Goal: Complete application form: Complete application form

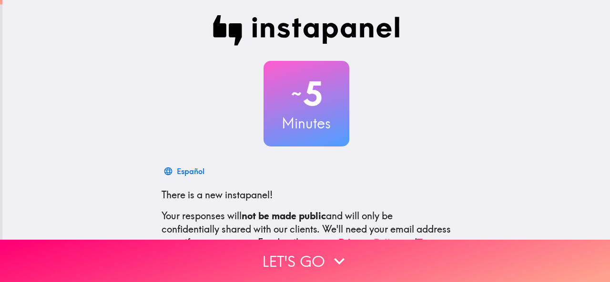
scroll to position [48, 0]
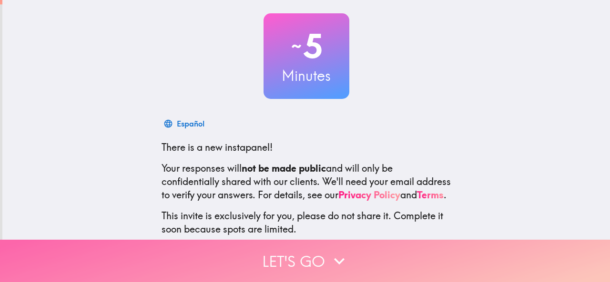
click at [300, 255] on button "Let's go" at bounding box center [305, 261] width 610 height 42
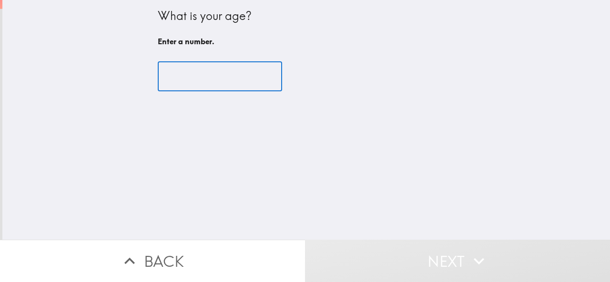
click at [187, 73] on input "number" at bounding box center [220, 77] width 124 height 30
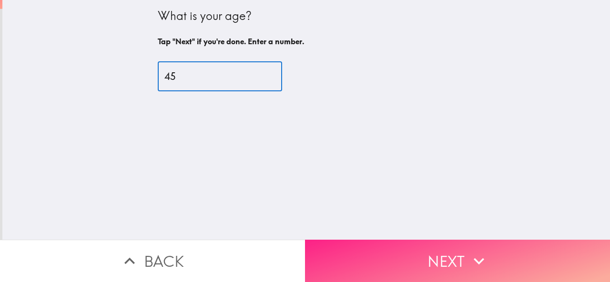
type input "45"
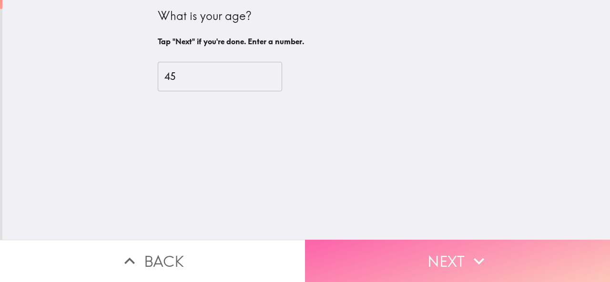
click at [369, 257] on button "Next" at bounding box center [457, 261] width 305 height 42
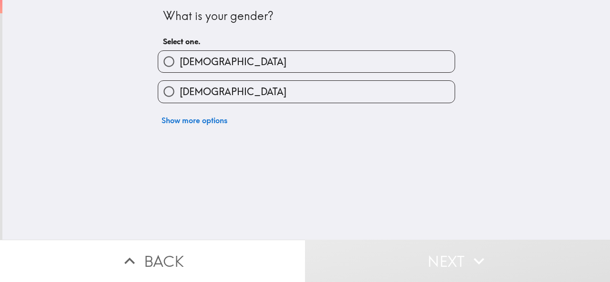
click at [197, 60] on label "[DEMOGRAPHIC_DATA]" at bounding box center [306, 61] width 296 height 21
click at [180, 60] on input "[DEMOGRAPHIC_DATA]" at bounding box center [168, 61] width 21 height 21
radio input "true"
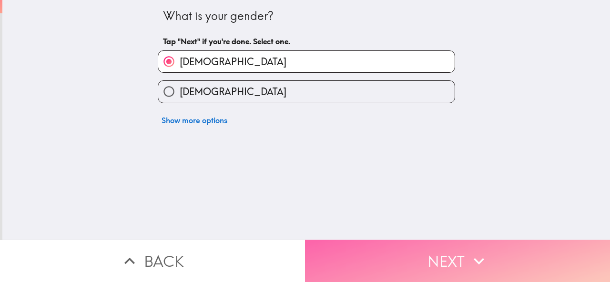
click at [381, 251] on button "Next" at bounding box center [457, 261] width 305 height 42
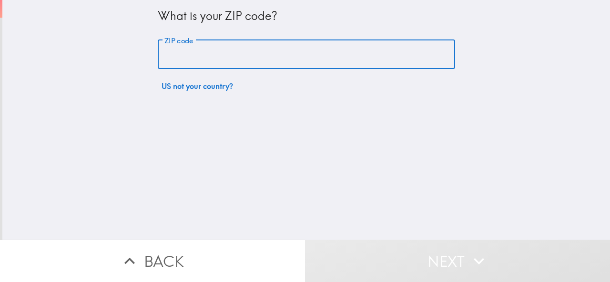
click at [164, 58] on input "ZIP code" at bounding box center [306, 55] width 297 height 30
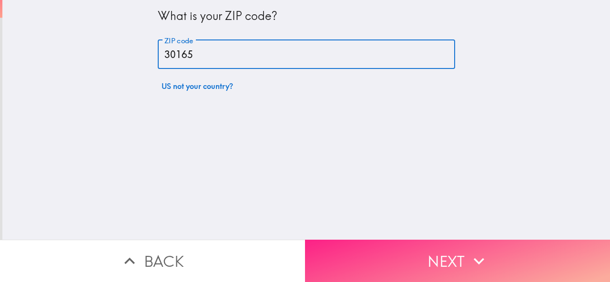
type input "30165"
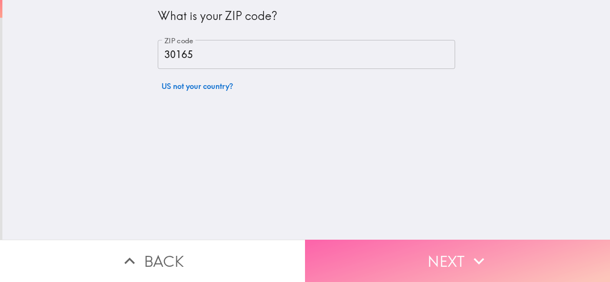
click at [383, 260] on button "Next" at bounding box center [457, 261] width 305 height 42
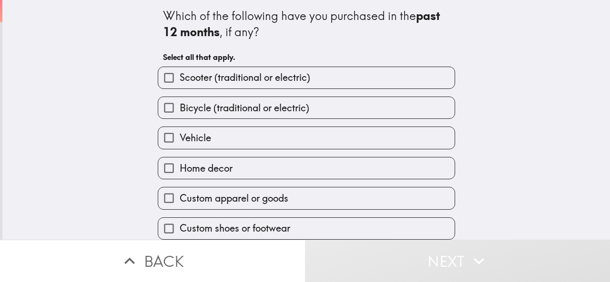
scroll to position [70, 0]
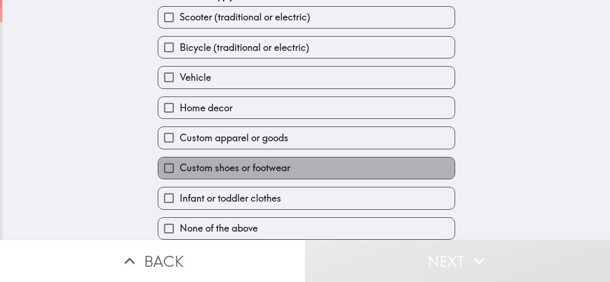
click at [196, 163] on span "Custom shoes or footwear" at bounding box center [235, 167] width 110 height 13
click at [180, 163] on input "Custom shoes or footwear" at bounding box center [168, 168] width 21 height 21
checkbox input "true"
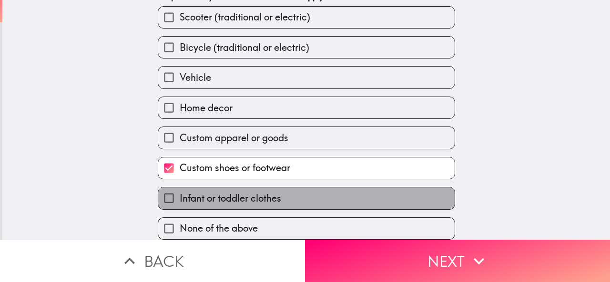
click at [218, 192] on span "Infant or toddler clothes" at bounding box center [230, 198] width 101 height 13
click at [180, 188] on input "Infant or toddler clothes" at bounding box center [168, 198] width 21 height 21
checkbox input "true"
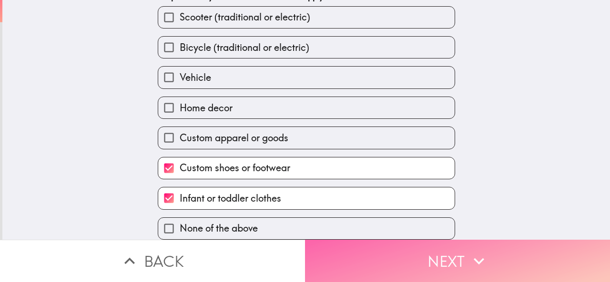
click at [328, 260] on button "Next" at bounding box center [457, 261] width 305 height 42
